Goal: Information Seeking & Learning: Learn about a topic

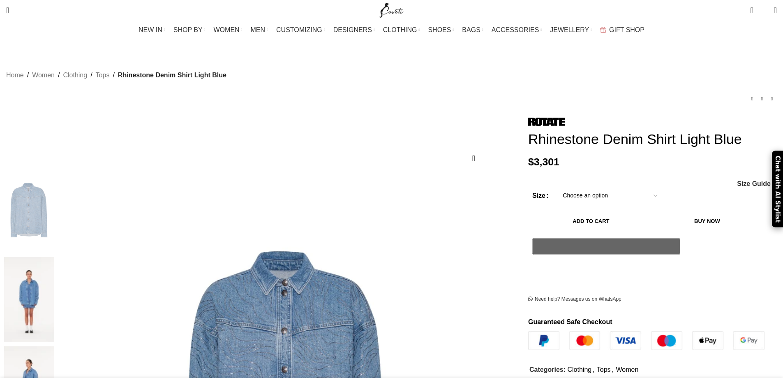
drag, startPoint x: 338, startPoint y: 241, endPoint x: 342, endPoint y: 239, distance: 4.6
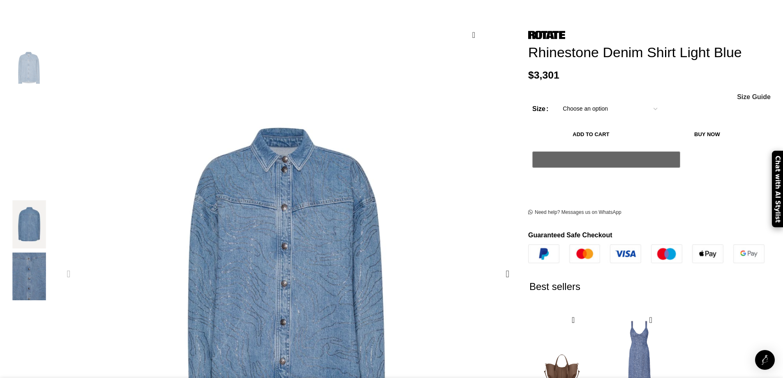
scroll to position [0, 87]
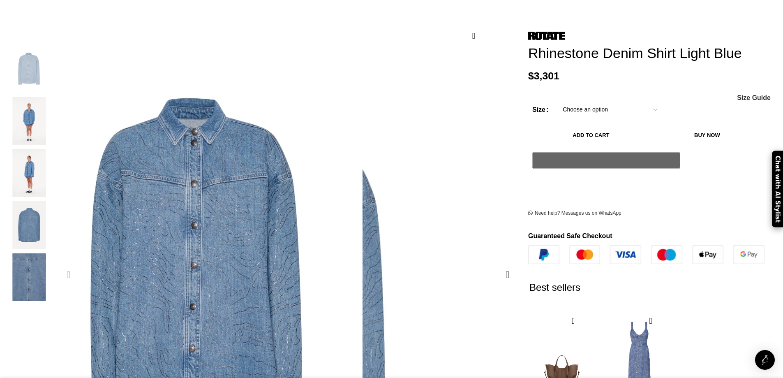
click at [335, 104] on img "1 / 5" at bounding box center [198, 254] width 329 height 493
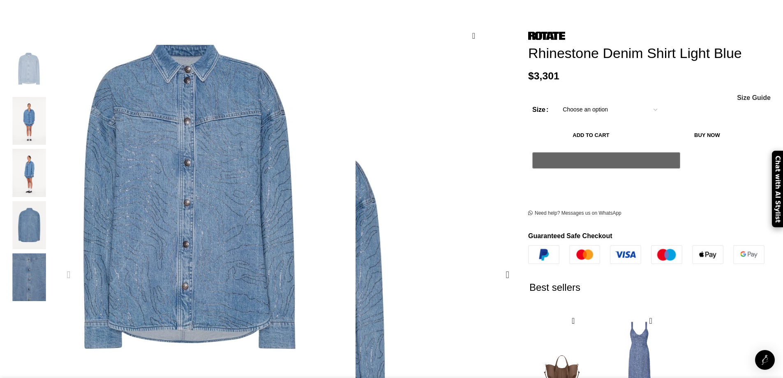
click at [351, 157] on img "1 / 5" at bounding box center [191, 192] width 329 height 493
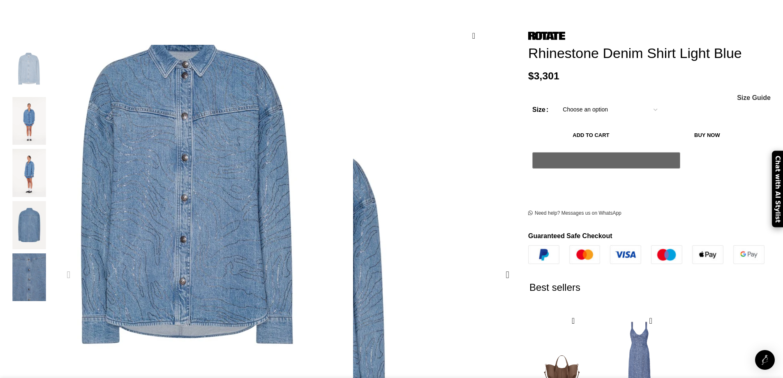
scroll to position [0, 173]
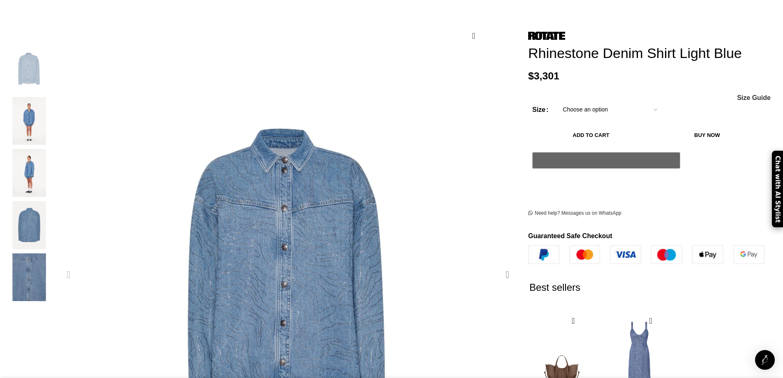
click at [497, 264] on div "Next slide" at bounding box center [507, 274] width 21 height 21
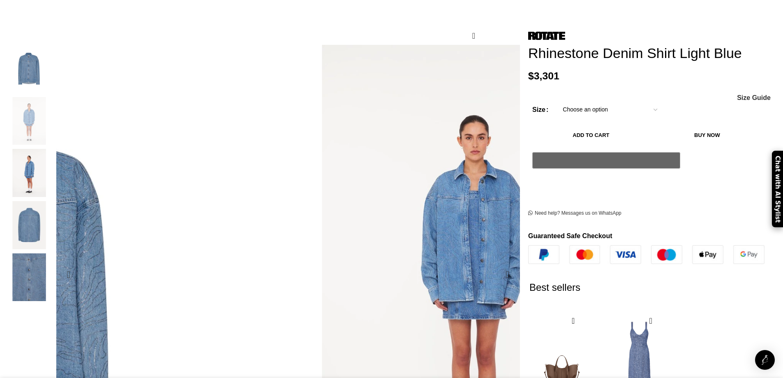
drag, startPoint x: 312, startPoint y: 120, endPoint x: 318, endPoint y: 120, distance: 5.4
click at [279, 173] on img "2 / 5" at bounding box center [409, 291] width 329 height 493
click at [497, 264] on div "Next slide" at bounding box center [507, 274] width 21 height 21
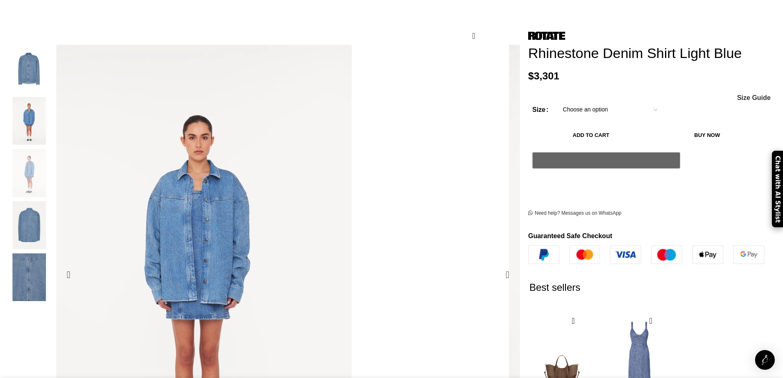
click at [432, 168] on figure "3 / 5" at bounding box center [662, 275] width 460 height 460
click at [432, 204] on img "3 / 5" at bounding box center [596, 291] width 329 height 493
click at [497, 264] on div "Next slide" at bounding box center [507, 274] width 21 height 21
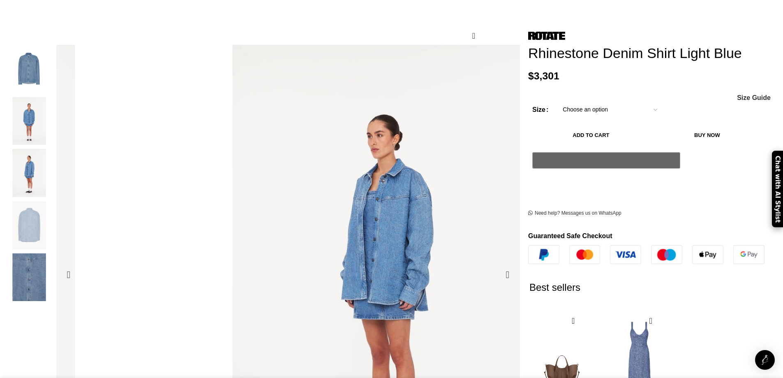
click at [497, 264] on div "Next slide" at bounding box center [507, 274] width 21 height 21
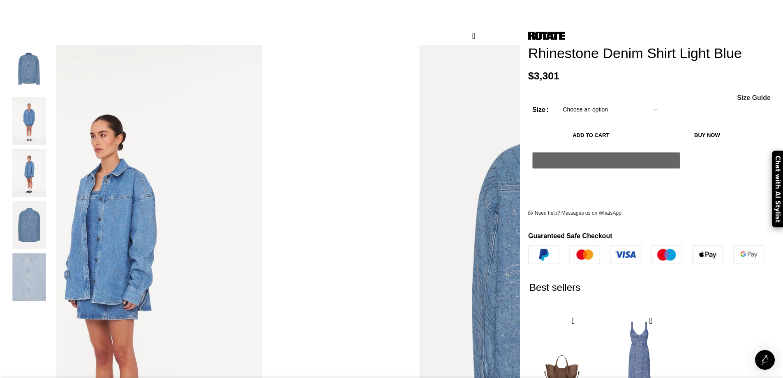
scroll to position [0, 433]
